Goal: Task Accomplishment & Management: Use online tool/utility

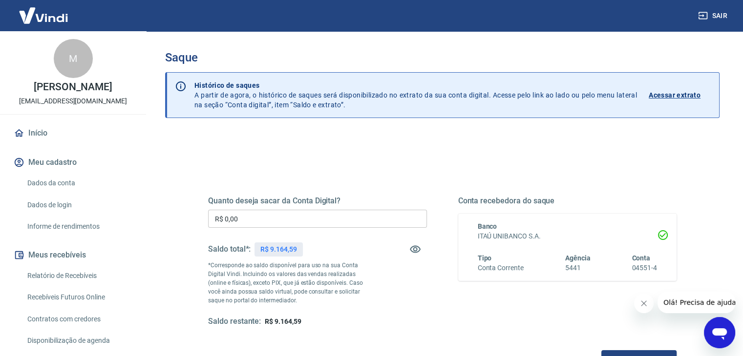
click at [331, 218] on input "R$ 0,00" at bounding box center [317, 219] width 219 height 18
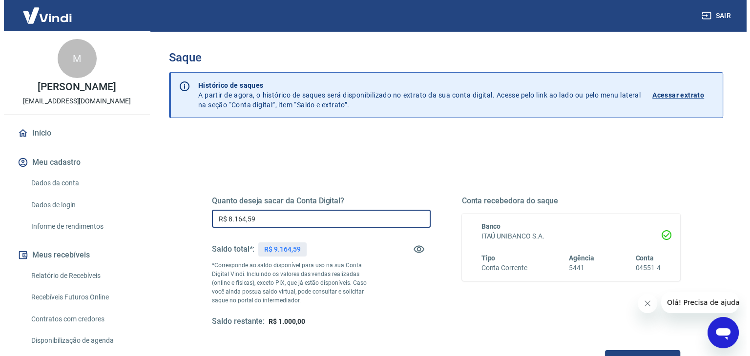
scroll to position [49, 0]
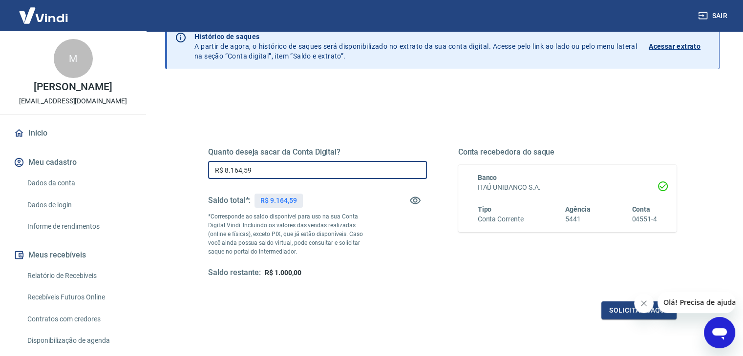
type input "R$ 8.164,59"
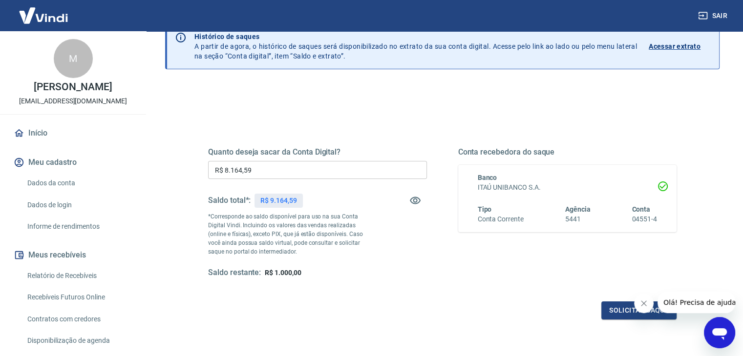
click at [643, 302] on icon "Close message from company" at bounding box center [644, 304] width 8 height 8
click at [625, 313] on button "Solicitar saque" at bounding box center [638, 311] width 75 height 18
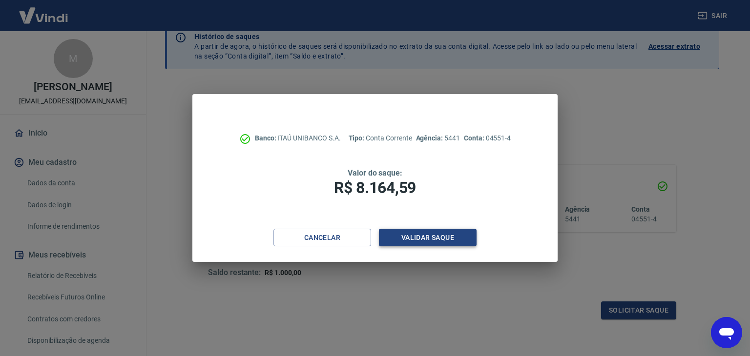
click at [449, 240] on button "Validar saque" at bounding box center [428, 238] width 98 height 18
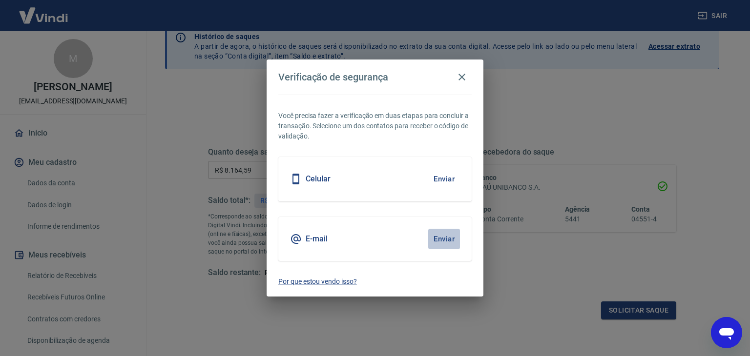
click at [445, 235] on button "Enviar" at bounding box center [444, 239] width 32 height 21
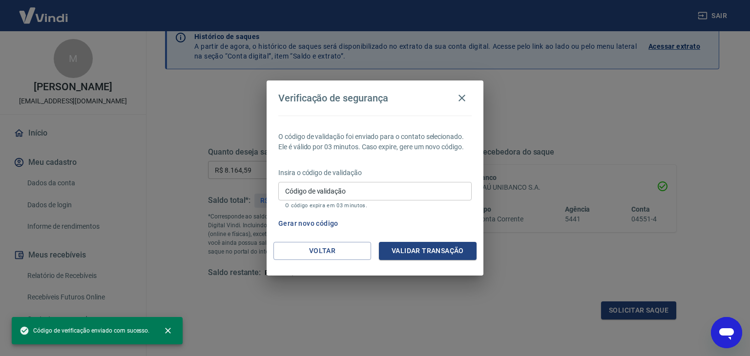
click at [382, 199] on input "Código de validação" at bounding box center [374, 191] width 193 height 18
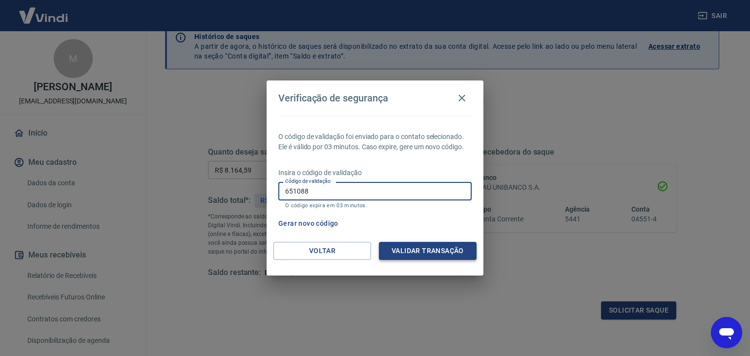
type input "651088"
click at [418, 244] on button "Validar transação" at bounding box center [428, 251] width 98 height 18
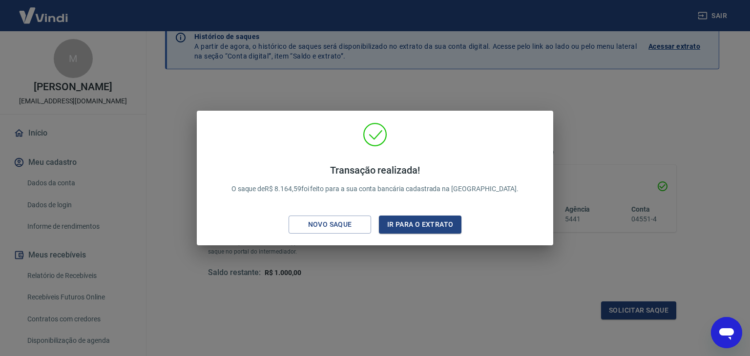
click at [566, 100] on div "Transação realizada! O saque de R$ 8.164,59 foi feito para a sua conta bancária…" at bounding box center [375, 178] width 750 height 356
